Goal: Find specific page/section: Find specific page/section

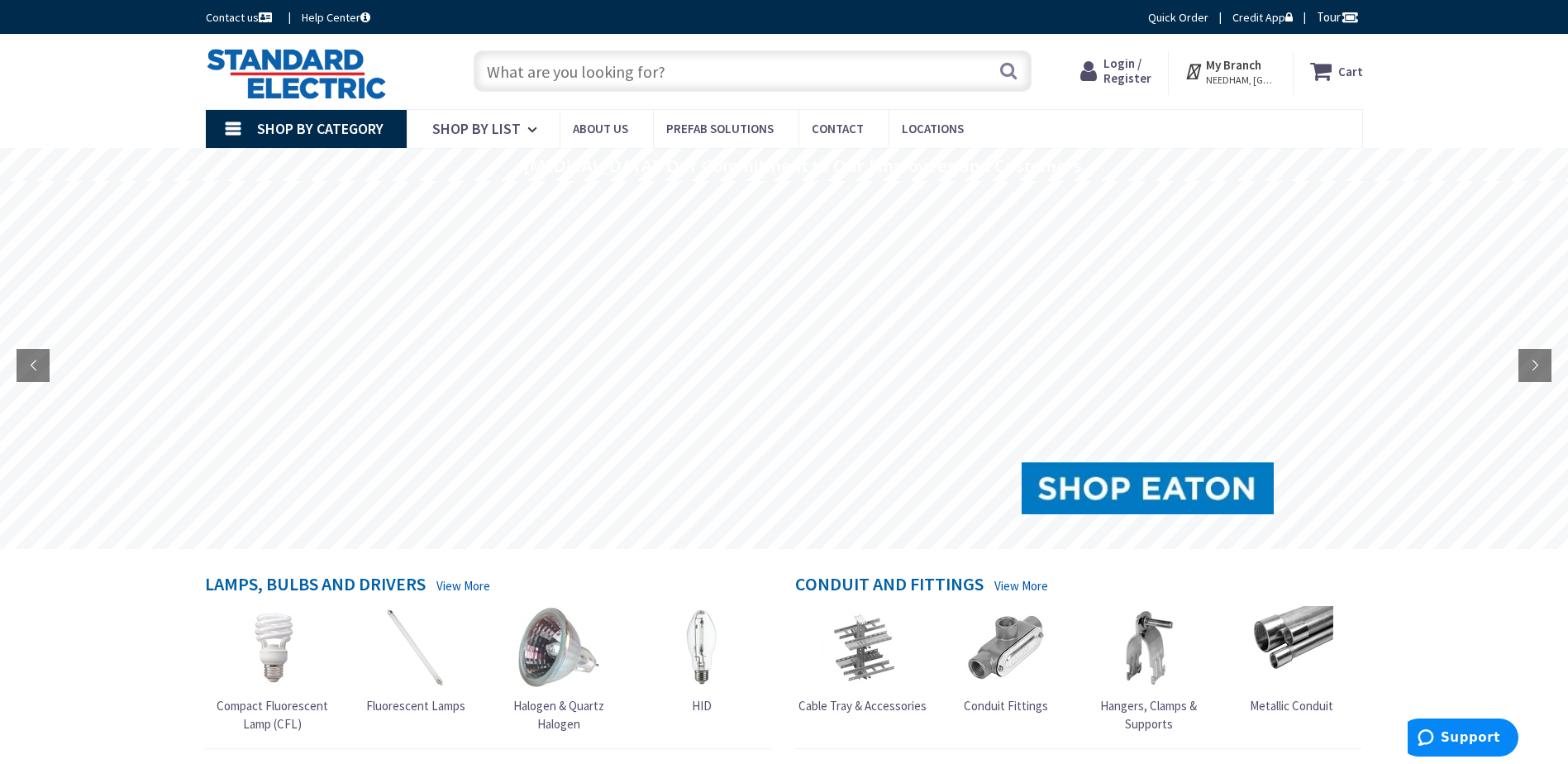
click at [772, 67] on input "text" at bounding box center [753, 70] width 558 height 41
paste input "LEV 430C7WLEV"
type input "LEV 430C7WLEV"
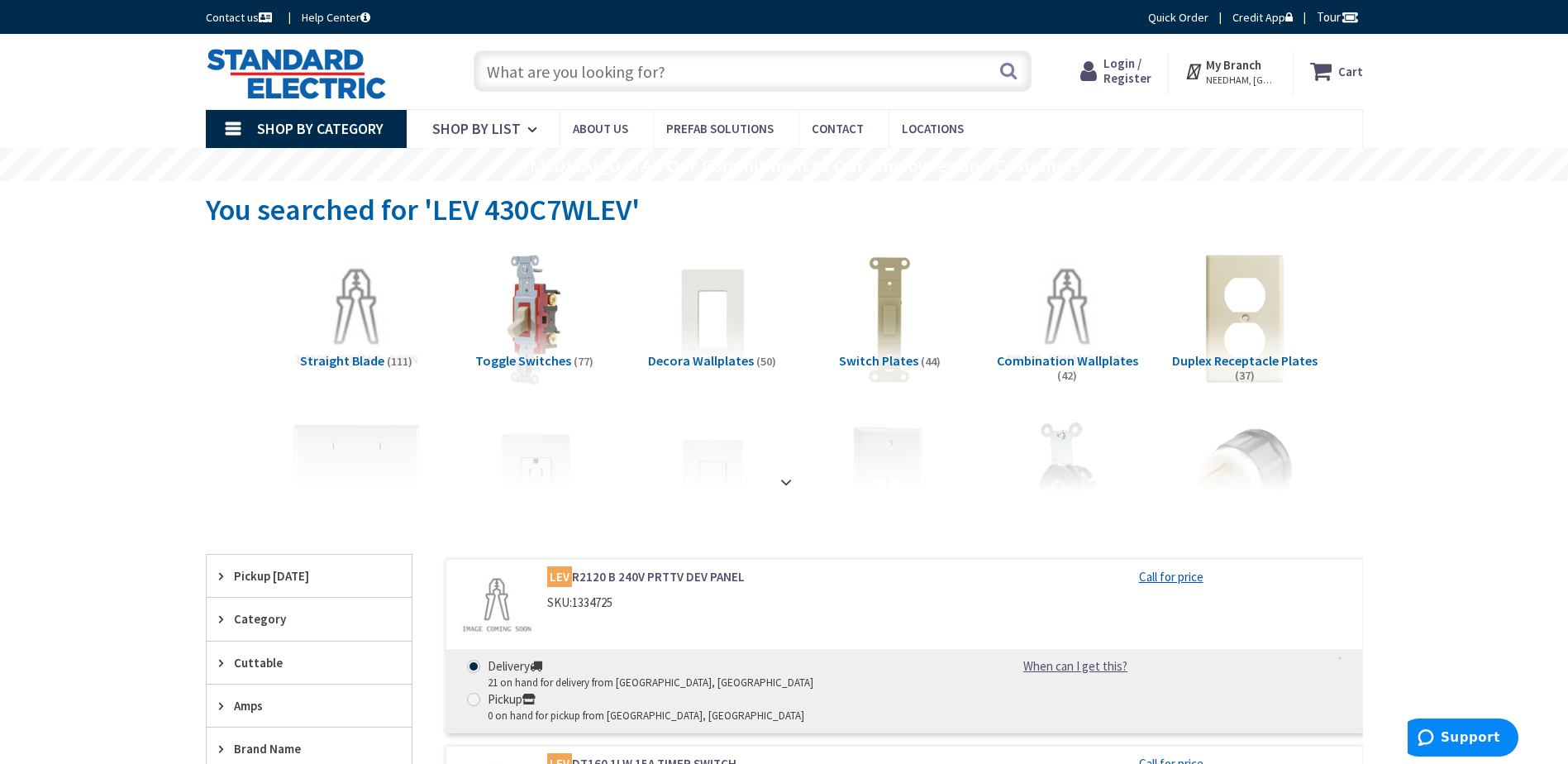
click at [662, 80] on input "text" at bounding box center [753, 70] width 558 height 41
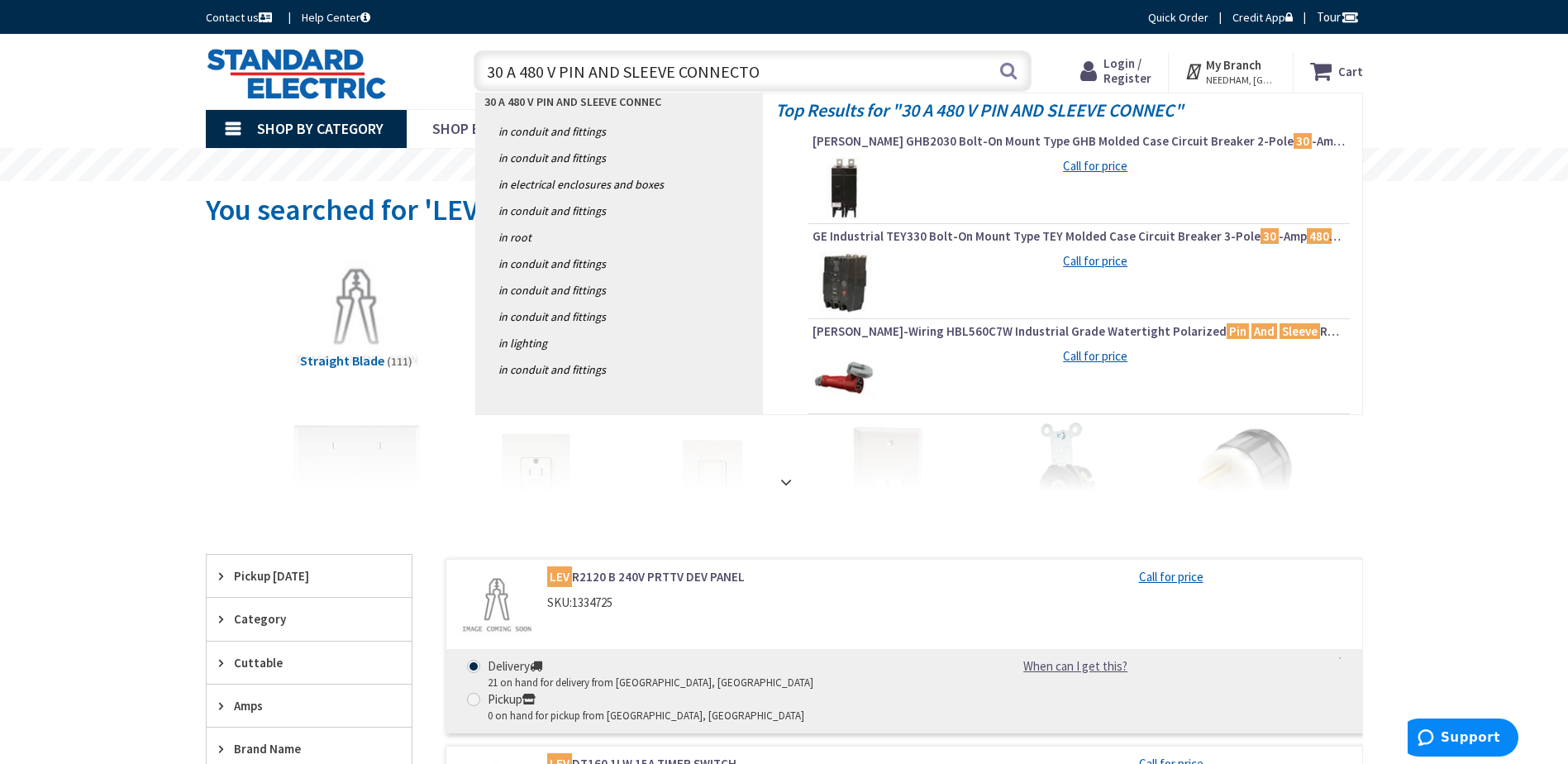
type input "30 A 480 V PIN AND SLEEVE CONNECTOR"
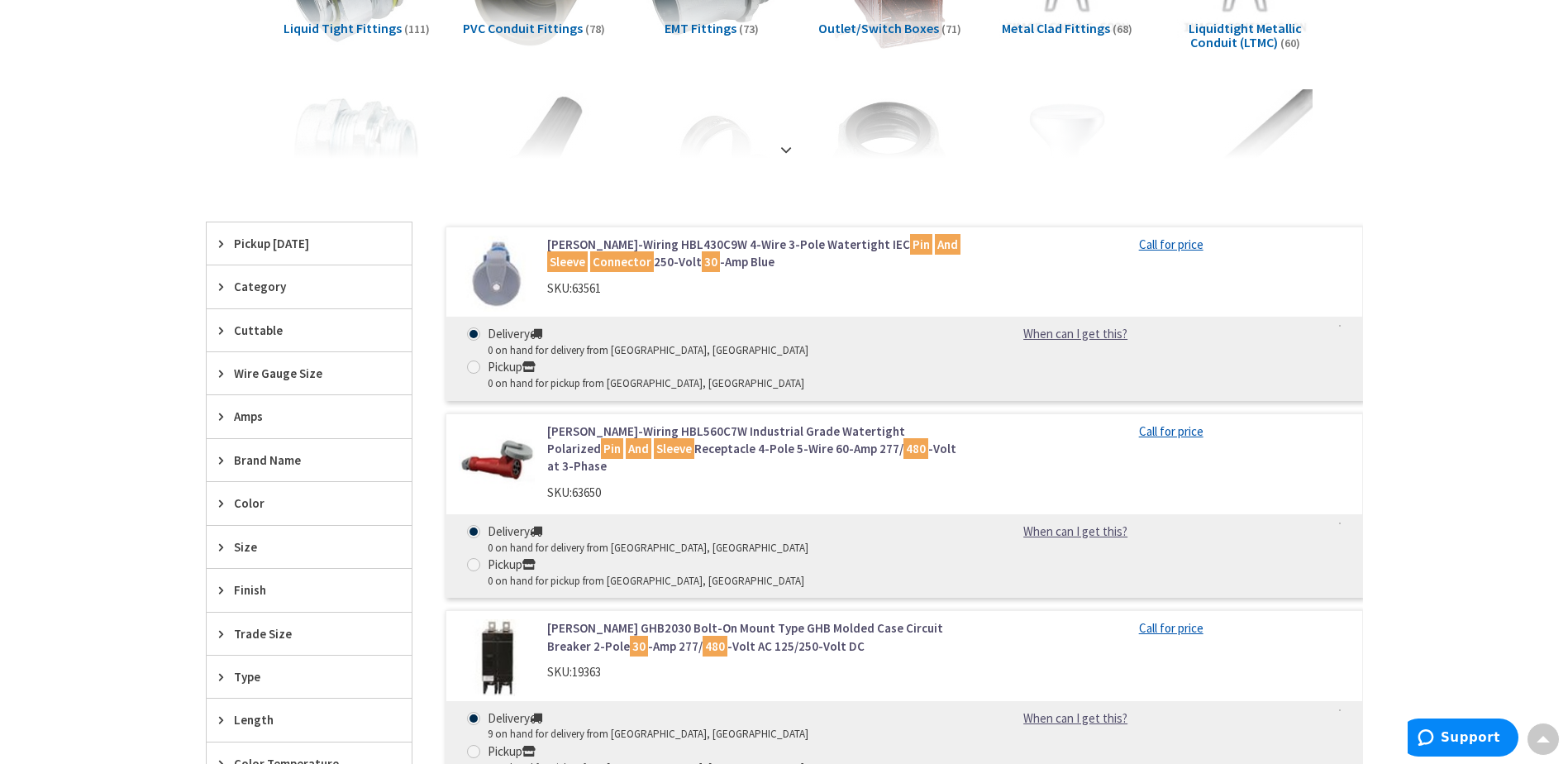
scroll to position [496, 0]
